Goal: Task Accomplishment & Management: Use online tool/utility

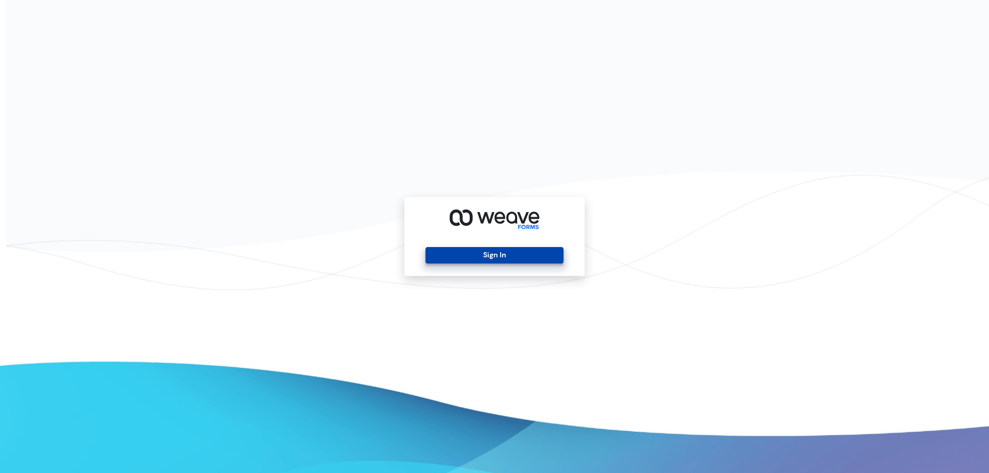
click at [492, 253] on button "Sign In" at bounding box center [494, 255] width 138 height 16
